Goal: Browse casually

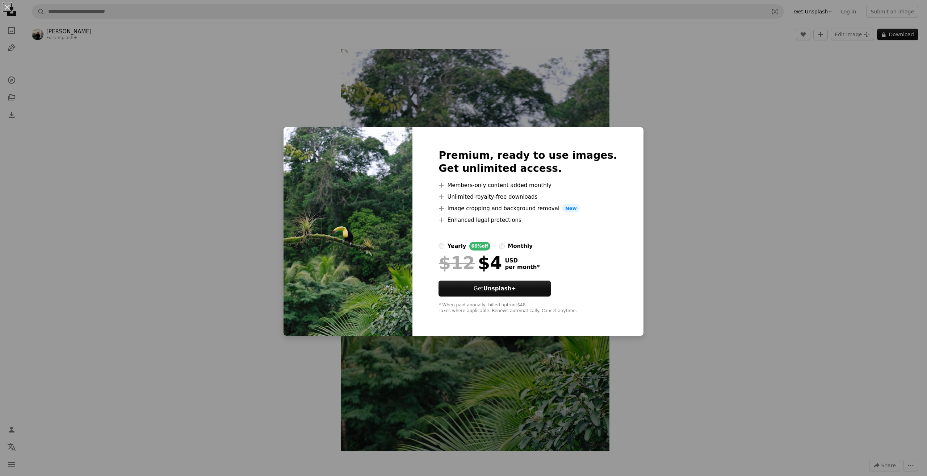
click at [688, 76] on div "An X shape Premium, ready to use images. Get unlimited access. A plus sign Memb…" at bounding box center [463, 238] width 927 height 476
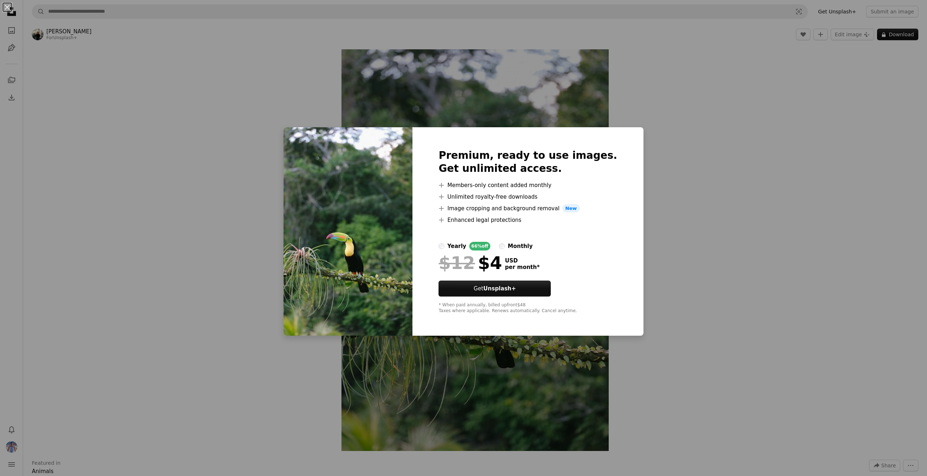
click at [723, 185] on div "An X shape Premium, ready to use images. Get unlimited access. A plus sign Memb…" at bounding box center [463, 238] width 927 height 476
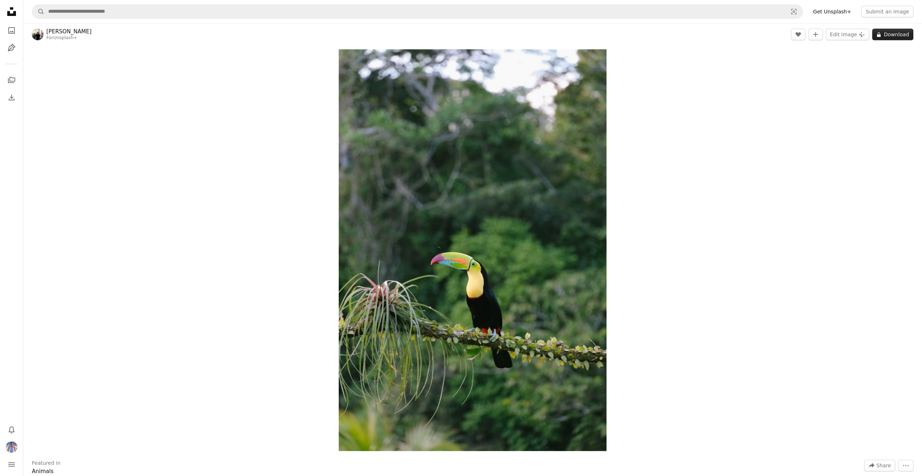
click at [880, 33] on icon "A lock" at bounding box center [878, 34] width 5 height 5
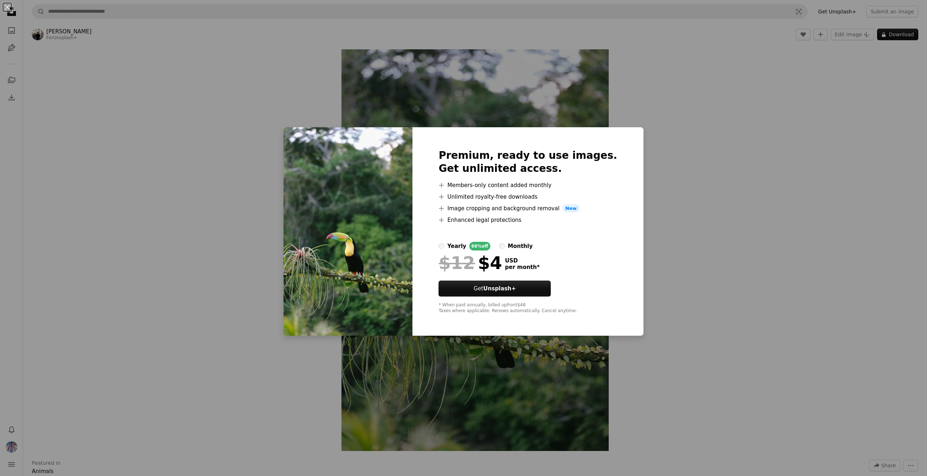
click at [724, 160] on div "An X shape Premium, ready to use images. Get unlimited access. A plus sign Memb…" at bounding box center [463, 238] width 927 height 476
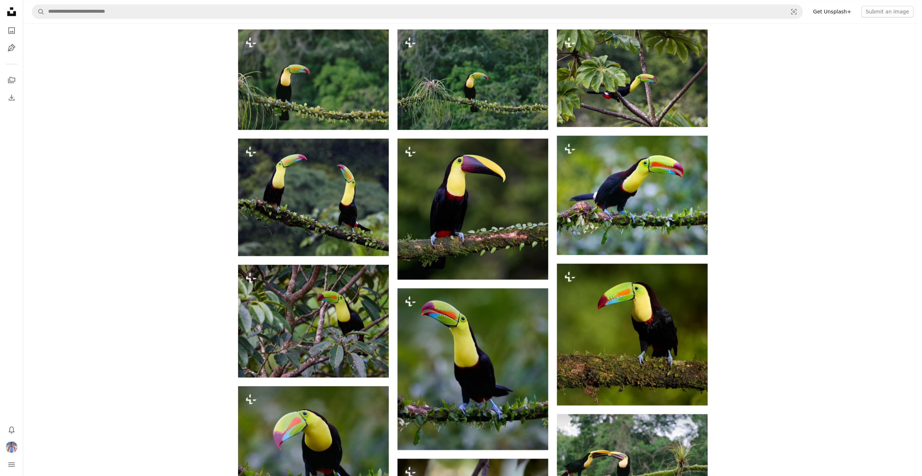
scroll to position [724, 0]
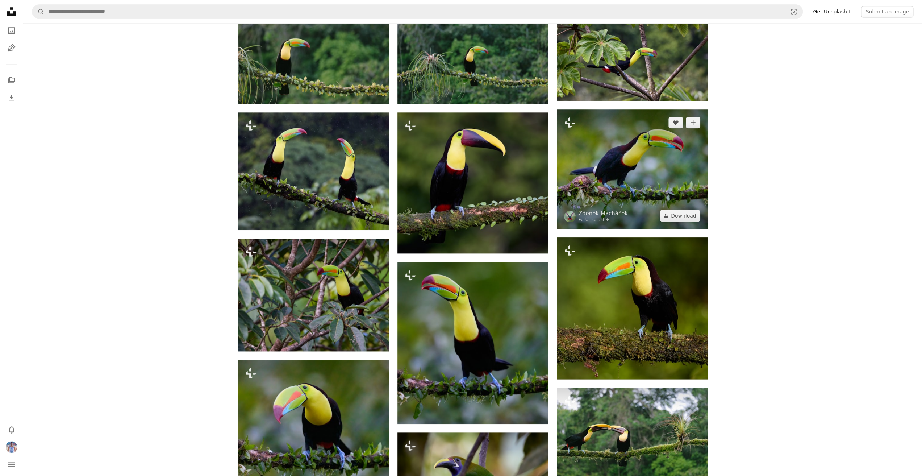
click at [645, 145] on img at bounding box center [632, 168] width 151 height 119
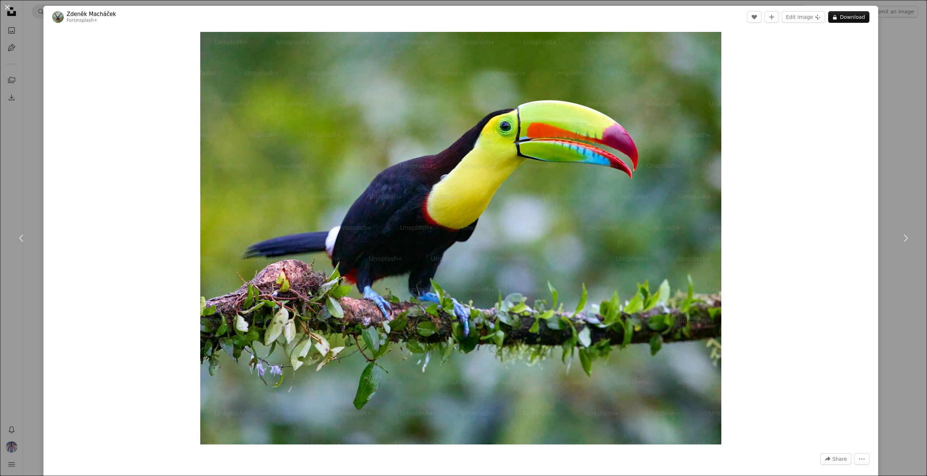
click at [887, 61] on div "An X shape Chevron left Chevron right [PERSON_NAME] For Unsplash+ A heart A plu…" at bounding box center [463, 238] width 927 height 476
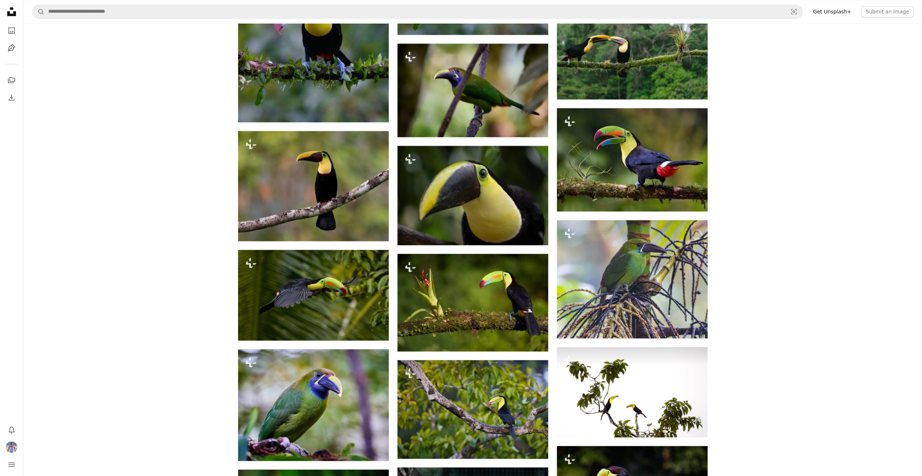
scroll to position [1159, 0]
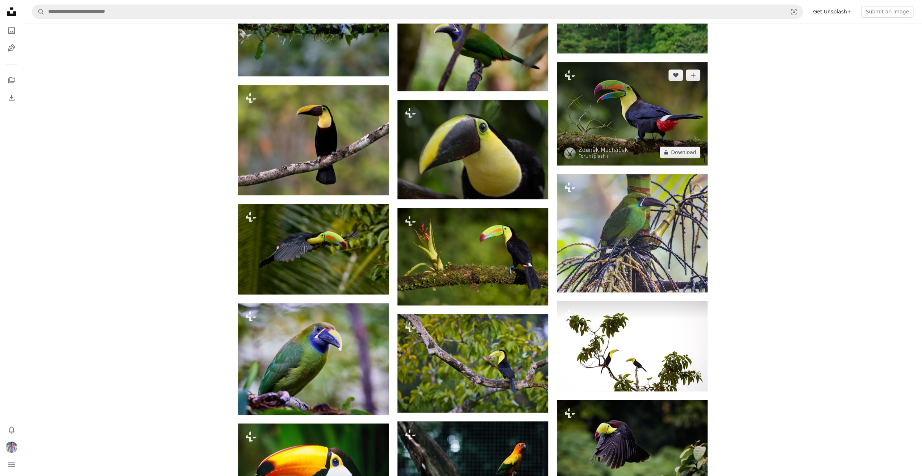
click at [674, 85] on img at bounding box center [632, 113] width 151 height 103
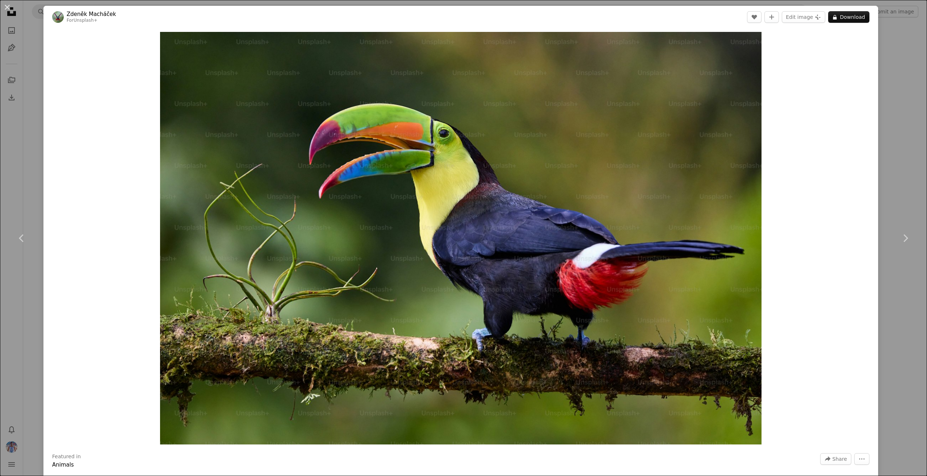
click at [894, 102] on div "An X shape Chevron left Chevron right Zdeněk Macháček For Unsplash+ A heart A p…" at bounding box center [463, 238] width 927 height 476
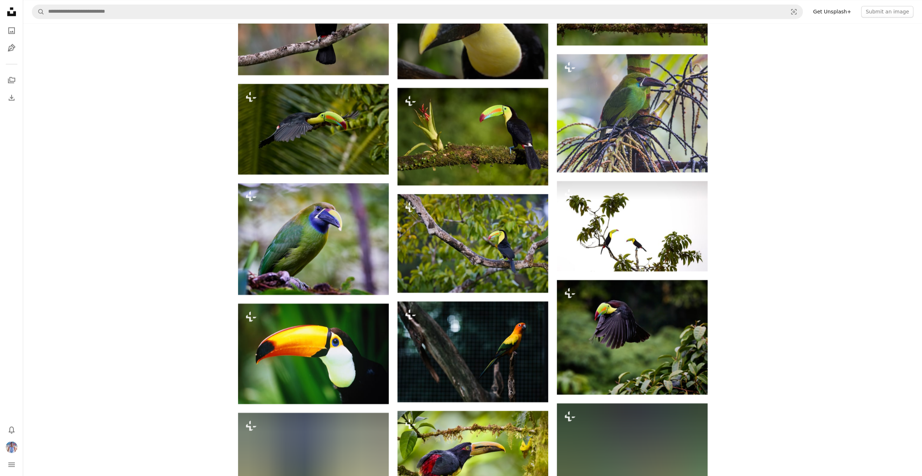
scroll to position [1376, 0]
